Goal: Transaction & Acquisition: Download file/media

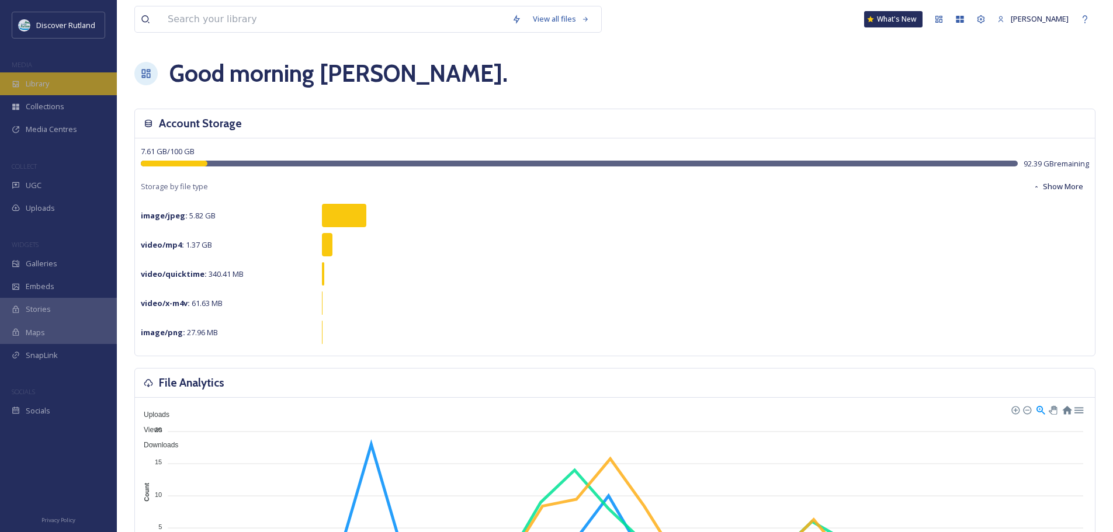
click at [55, 86] on div "Library" at bounding box center [58, 83] width 117 height 23
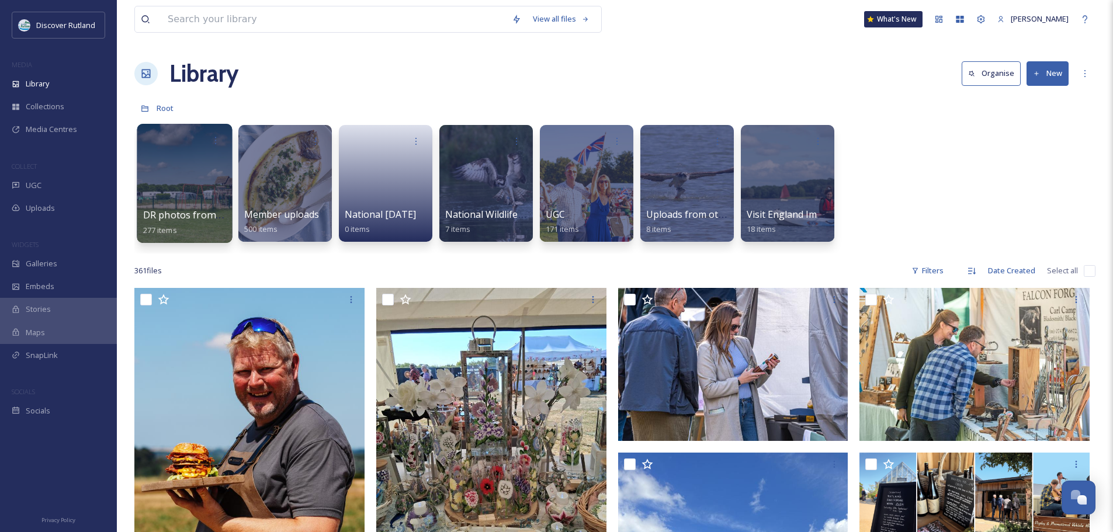
click at [209, 199] on div at bounding box center [184, 183] width 95 height 119
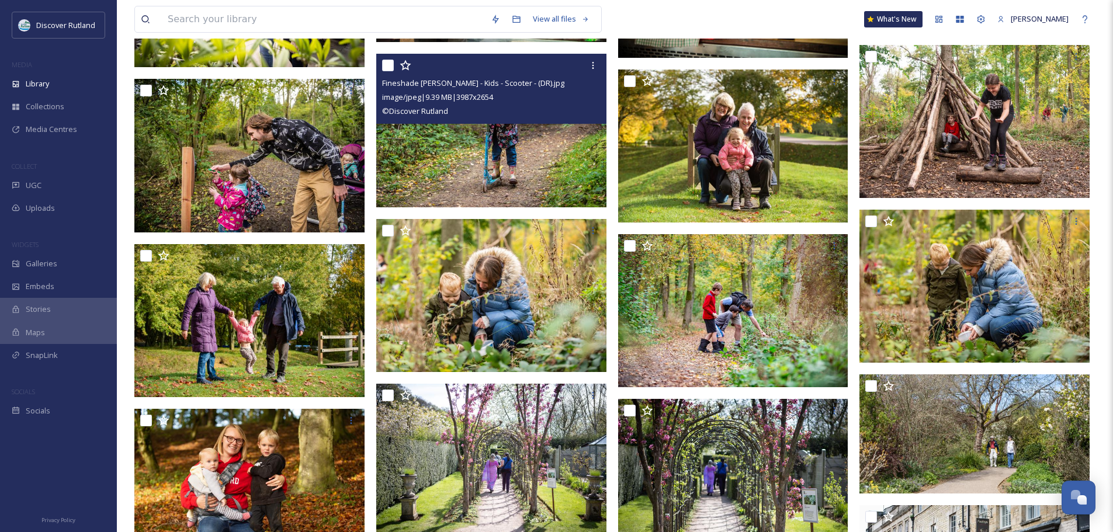
scroll to position [1577, 0]
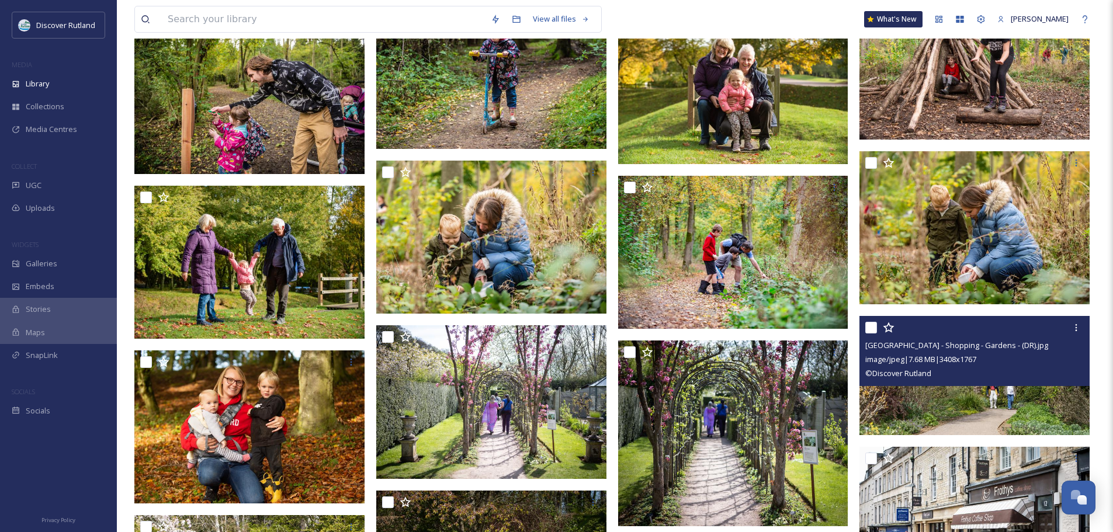
click at [993, 408] on img at bounding box center [974, 375] width 230 height 119
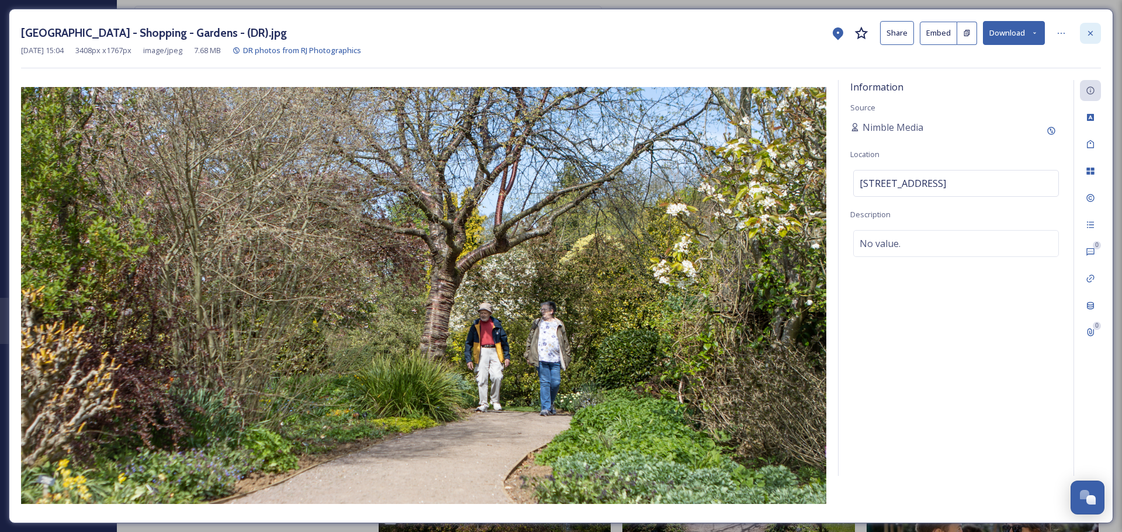
click at [1093, 35] on icon at bounding box center [1089, 33] width 9 height 9
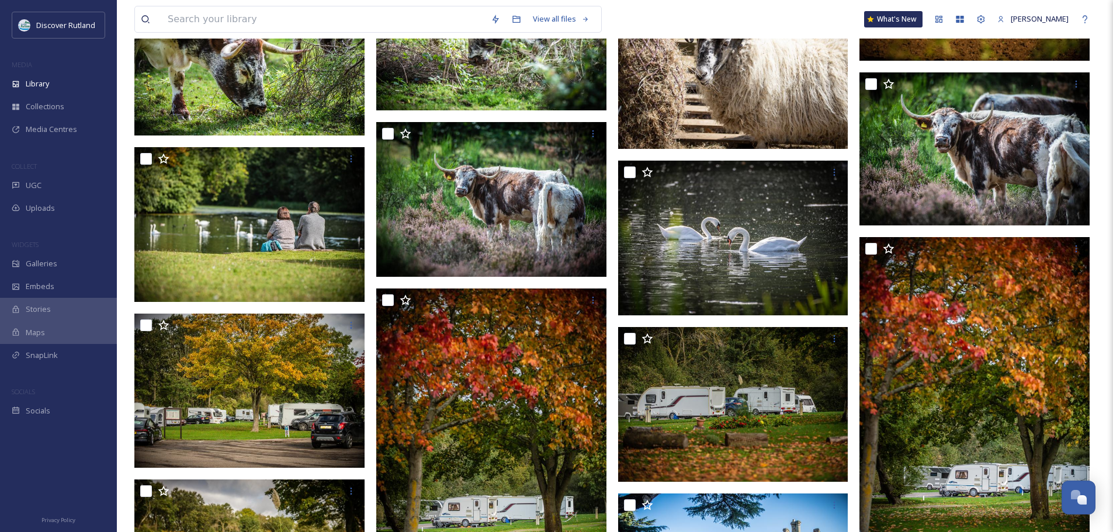
scroll to position [2395, 0]
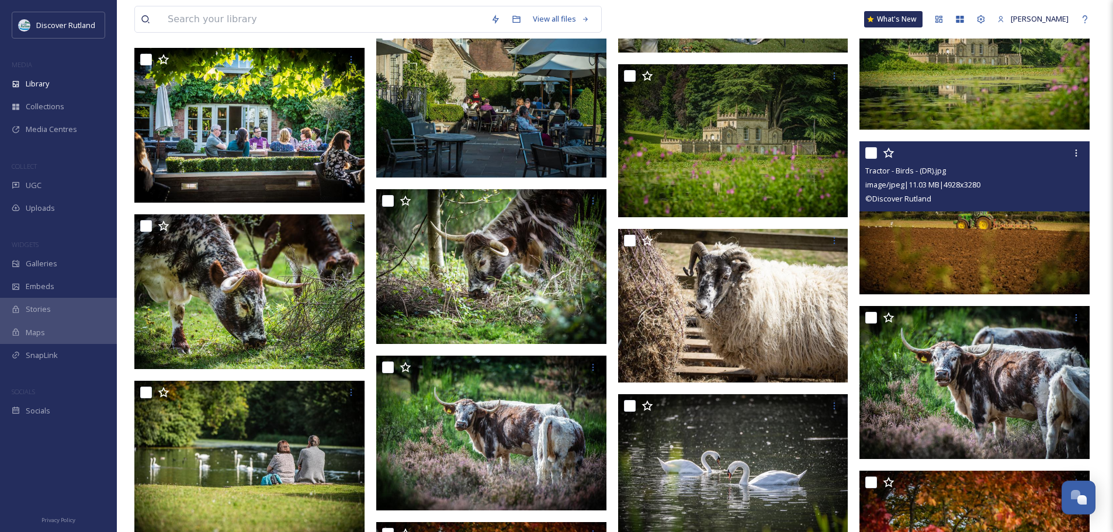
click at [963, 244] on img at bounding box center [974, 217] width 230 height 153
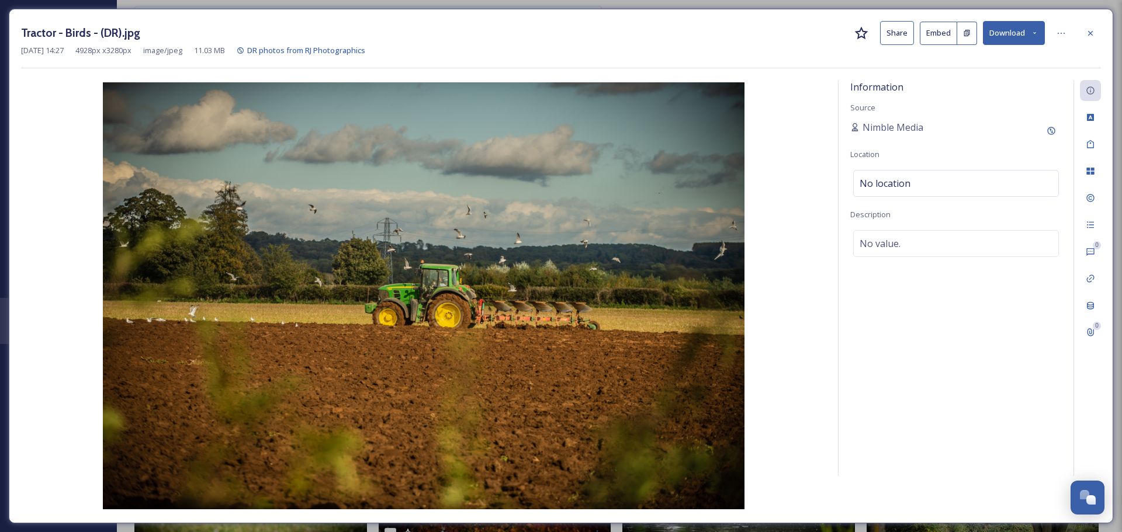
click at [992, 34] on button "Download" at bounding box center [1014, 33] width 62 height 24
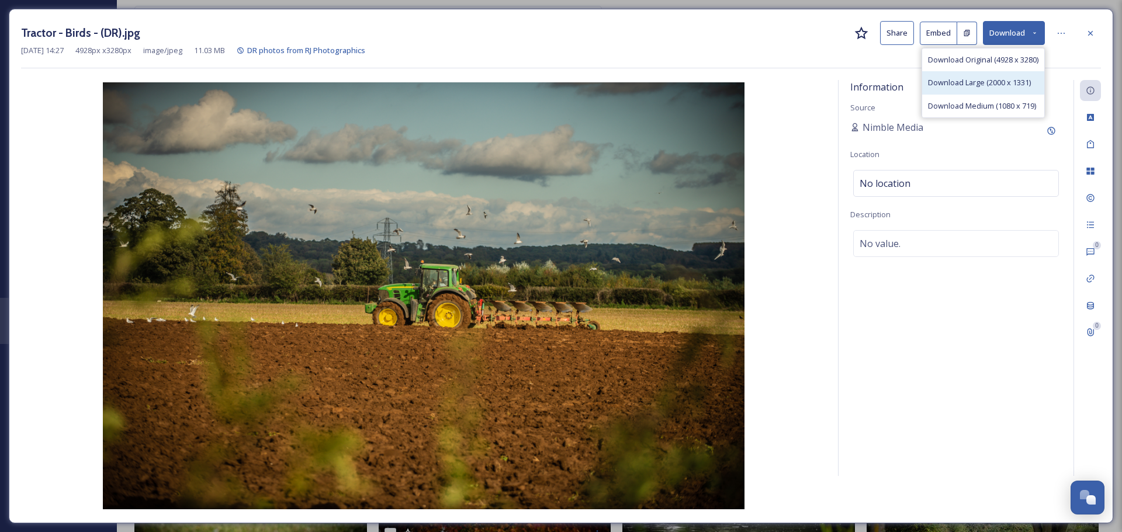
click at [981, 78] on span "Download Large (2000 x 1331)" at bounding box center [979, 82] width 103 height 11
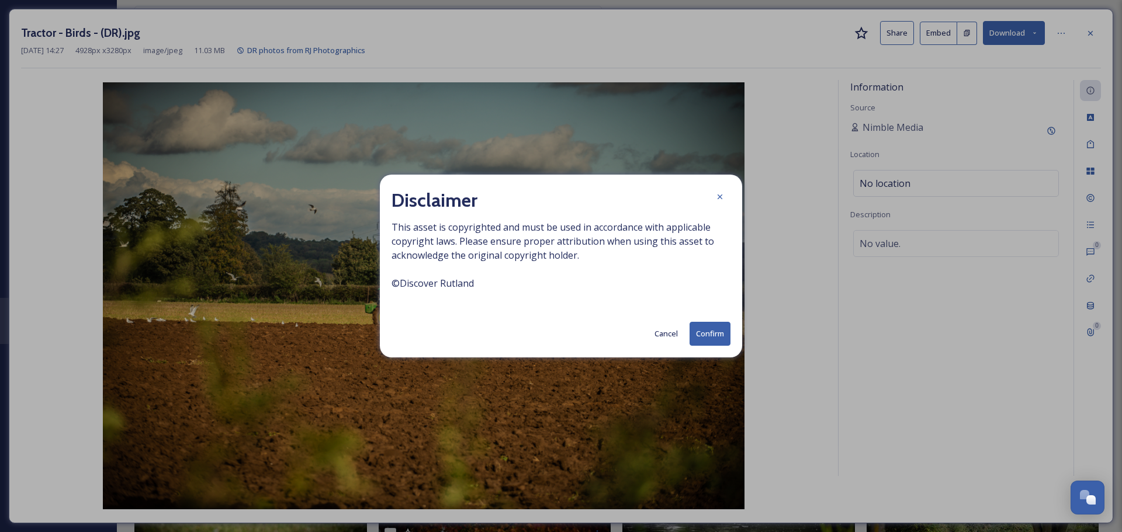
click at [703, 340] on button "Confirm" at bounding box center [709, 334] width 41 height 24
